Goal: Complete application form

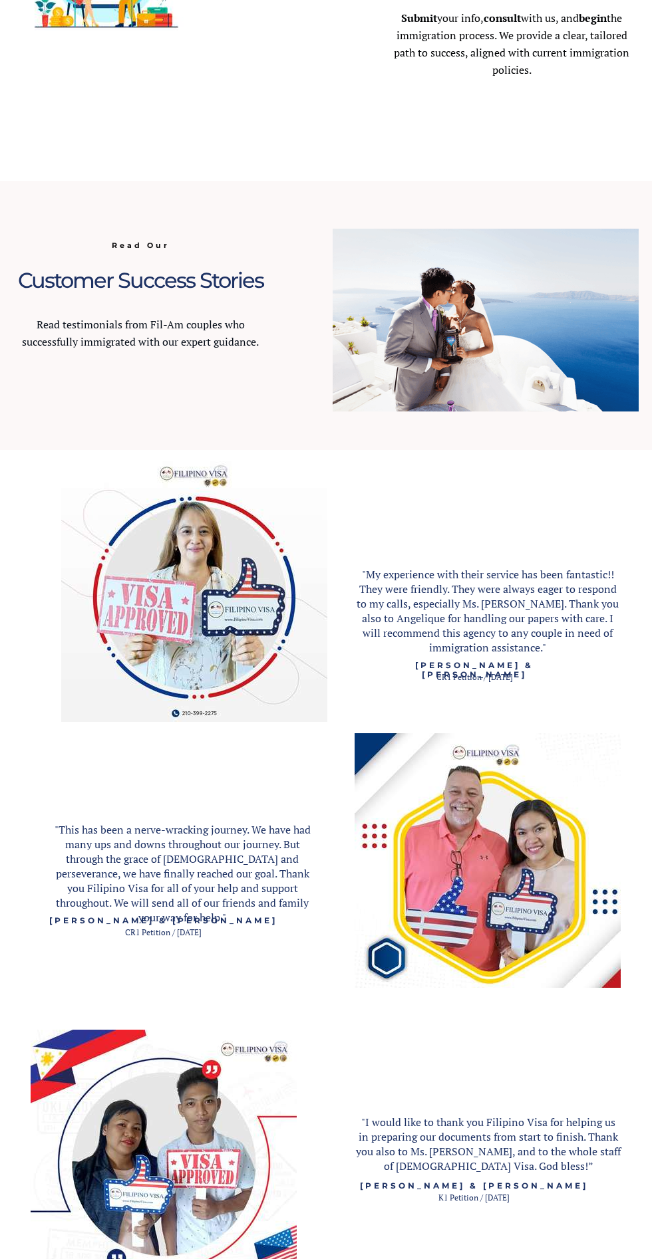
scroll to position [1098, 0]
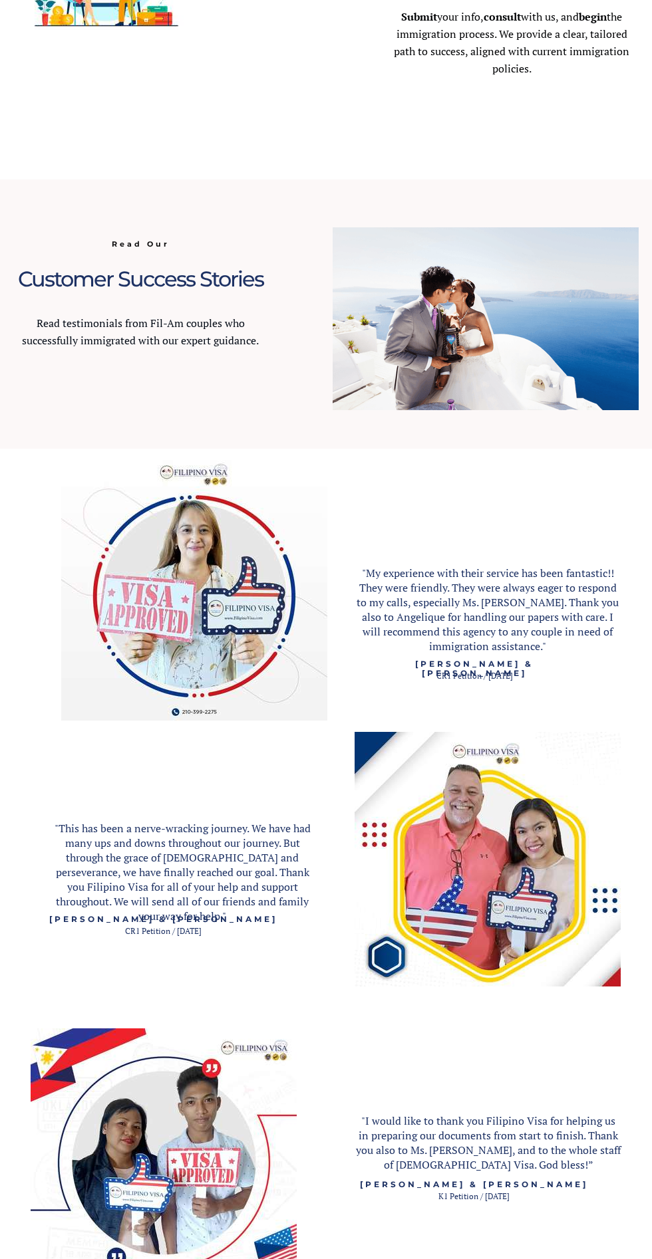
click at [132, 591] on img at bounding box center [194, 588] width 266 height 266
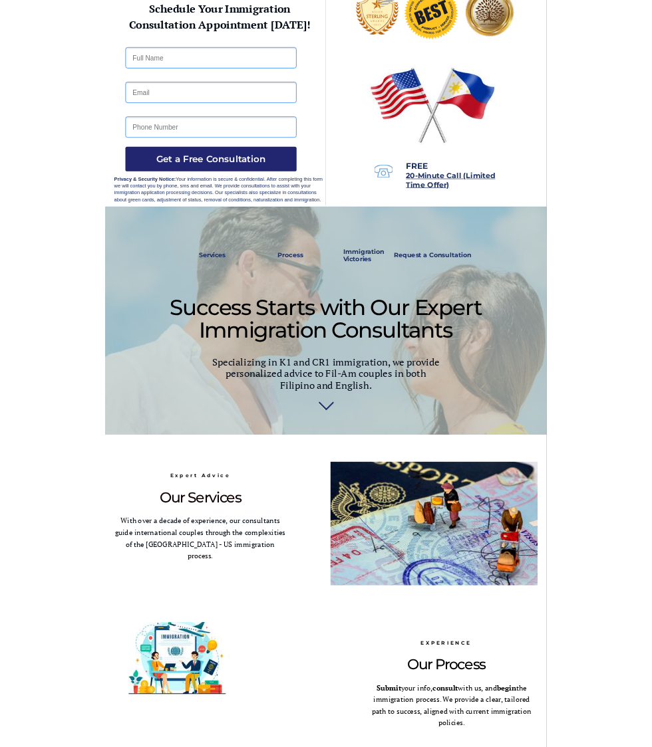
scroll to position [0, 0]
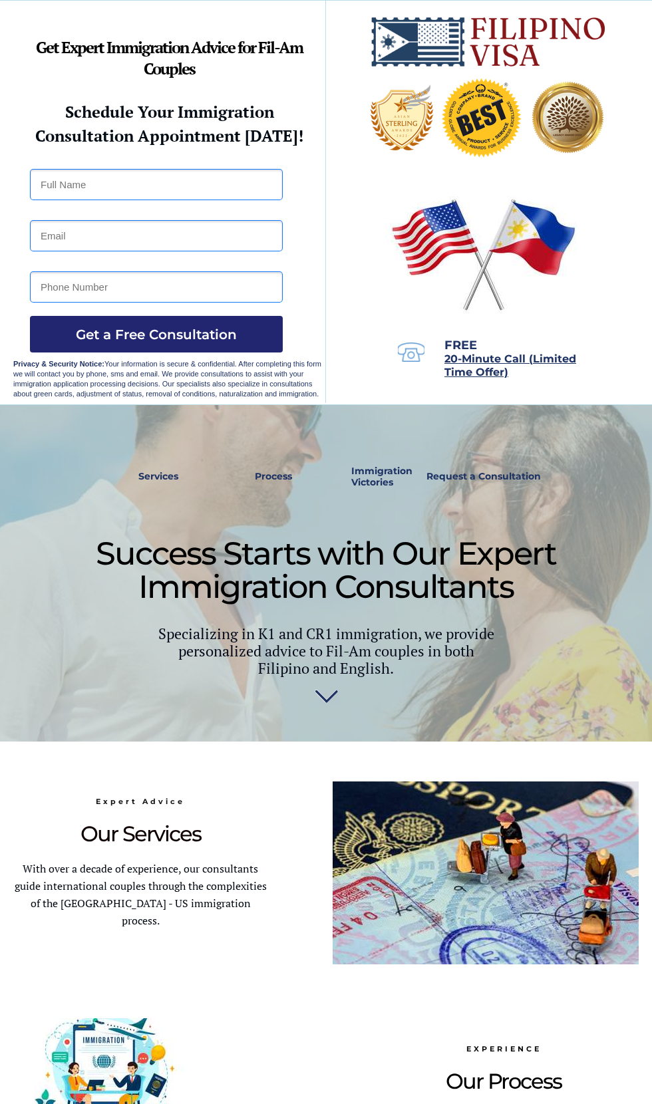
click at [80, 186] on input "text" at bounding box center [156, 184] width 253 height 31
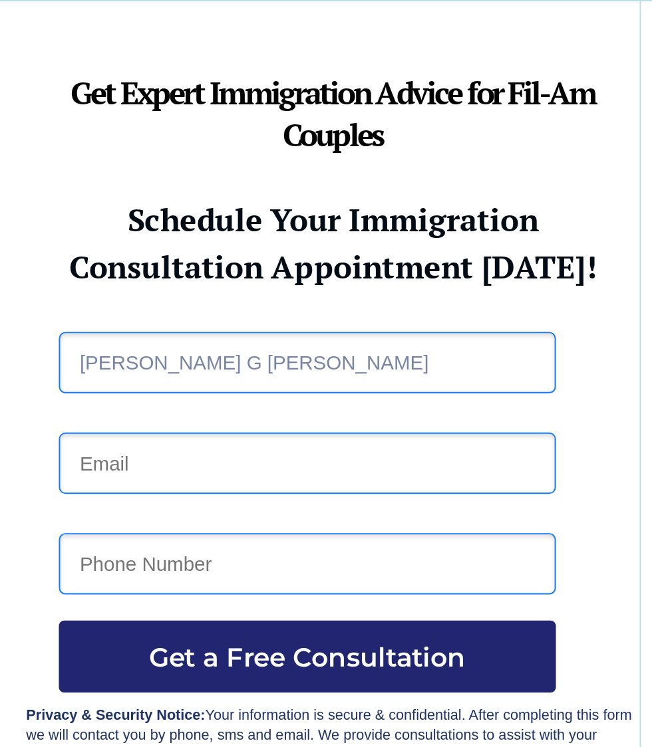
type input "[PERSON_NAME] G [PERSON_NAME]"
click at [45, 231] on input "email" at bounding box center [156, 235] width 253 height 31
type input "[EMAIL_ADDRESS][DOMAIN_NAME]"
click at [47, 286] on input "tel" at bounding box center [156, 286] width 253 height 31
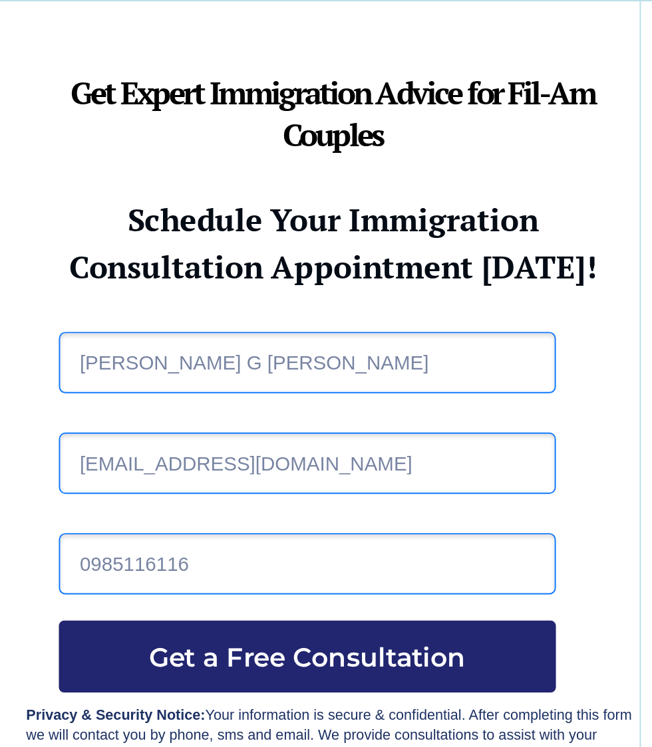
type input "09851161163"
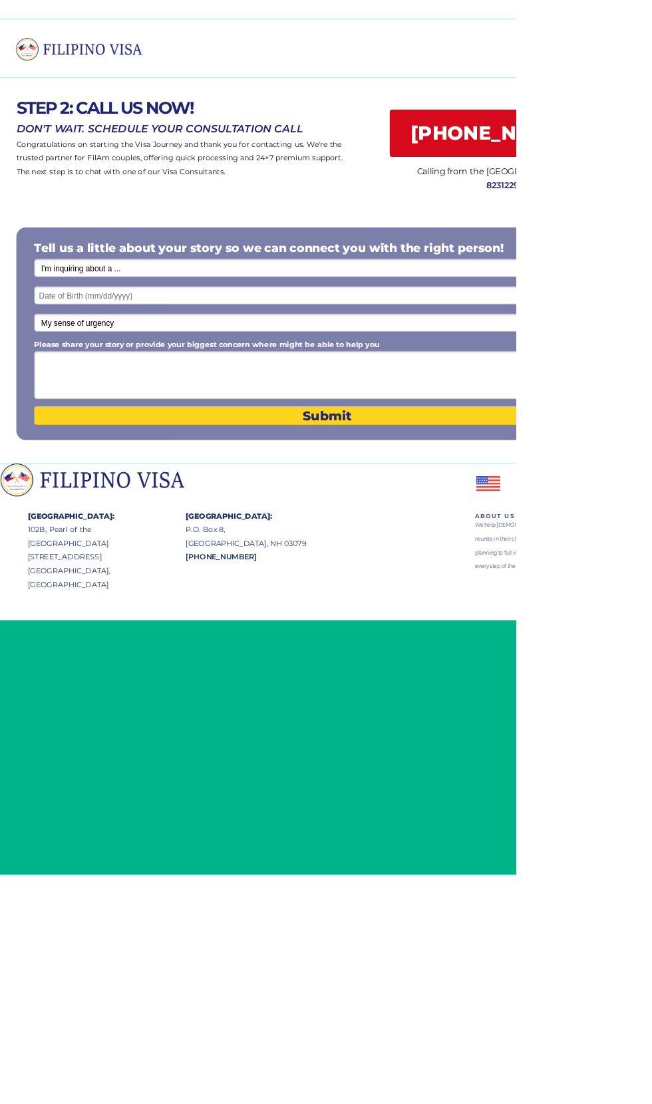
click at [504, 611] on div at bounding box center [411, 684] width 823 height 198
